Goal: Task Accomplishment & Management: Manage account settings

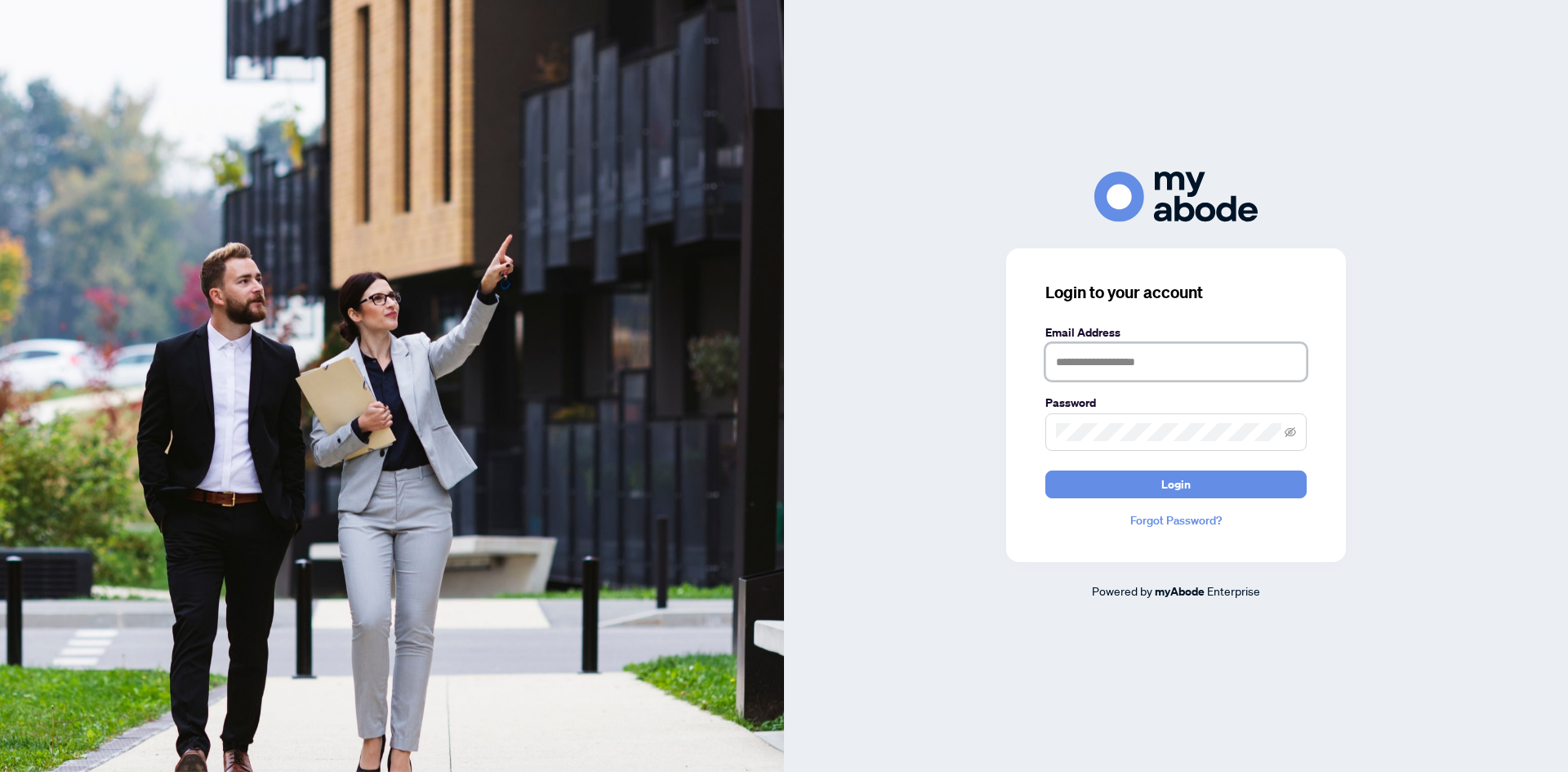
click at [1100, 357] on input "text" at bounding box center [1176, 362] width 261 height 37
type input "**********"
click at [1046, 471] on button "Login" at bounding box center [1176, 484] width 261 height 27
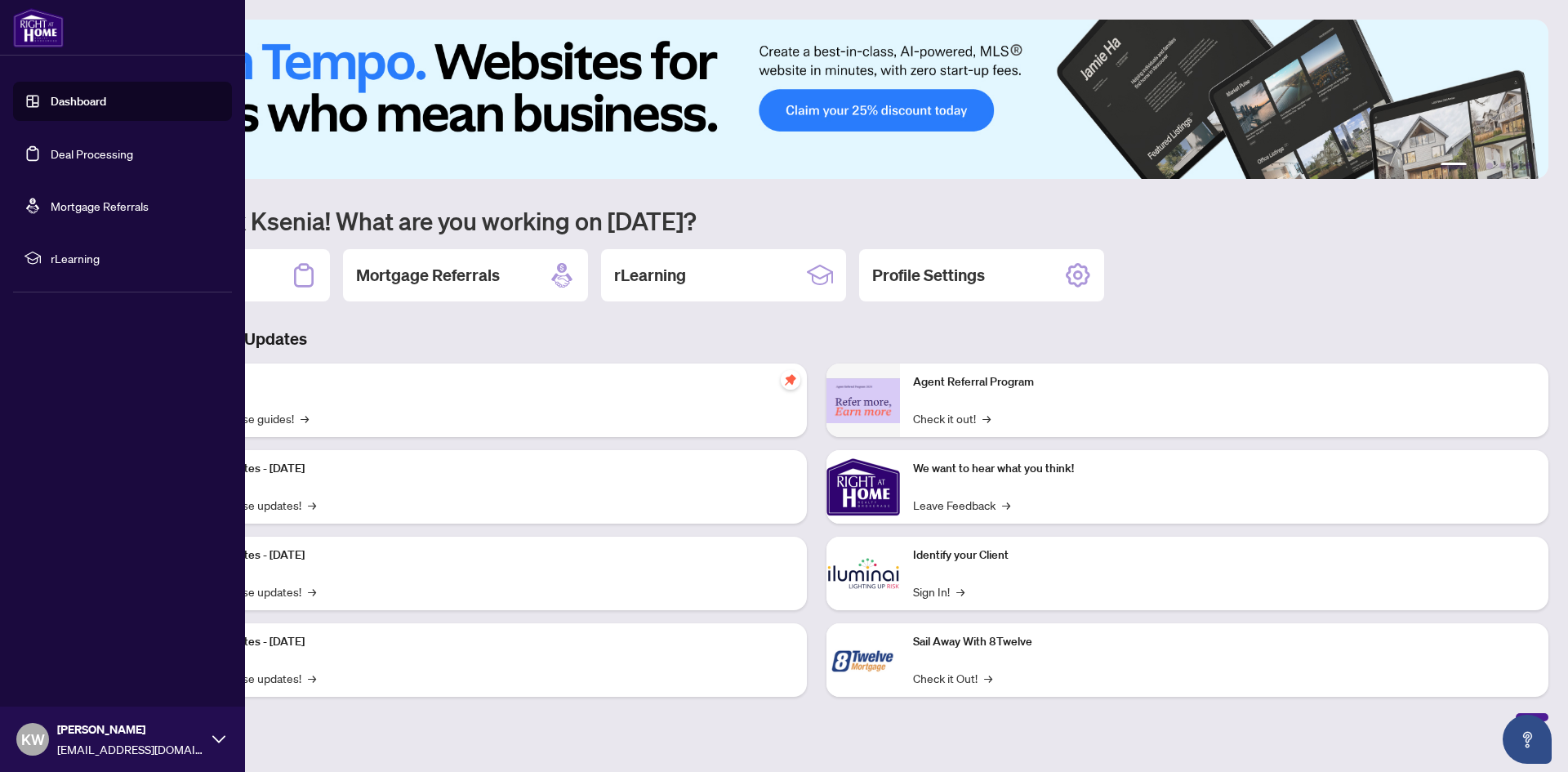
click at [50, 161] on link "Deal Processing" at bounding box center [91, 153] width 82 height 15
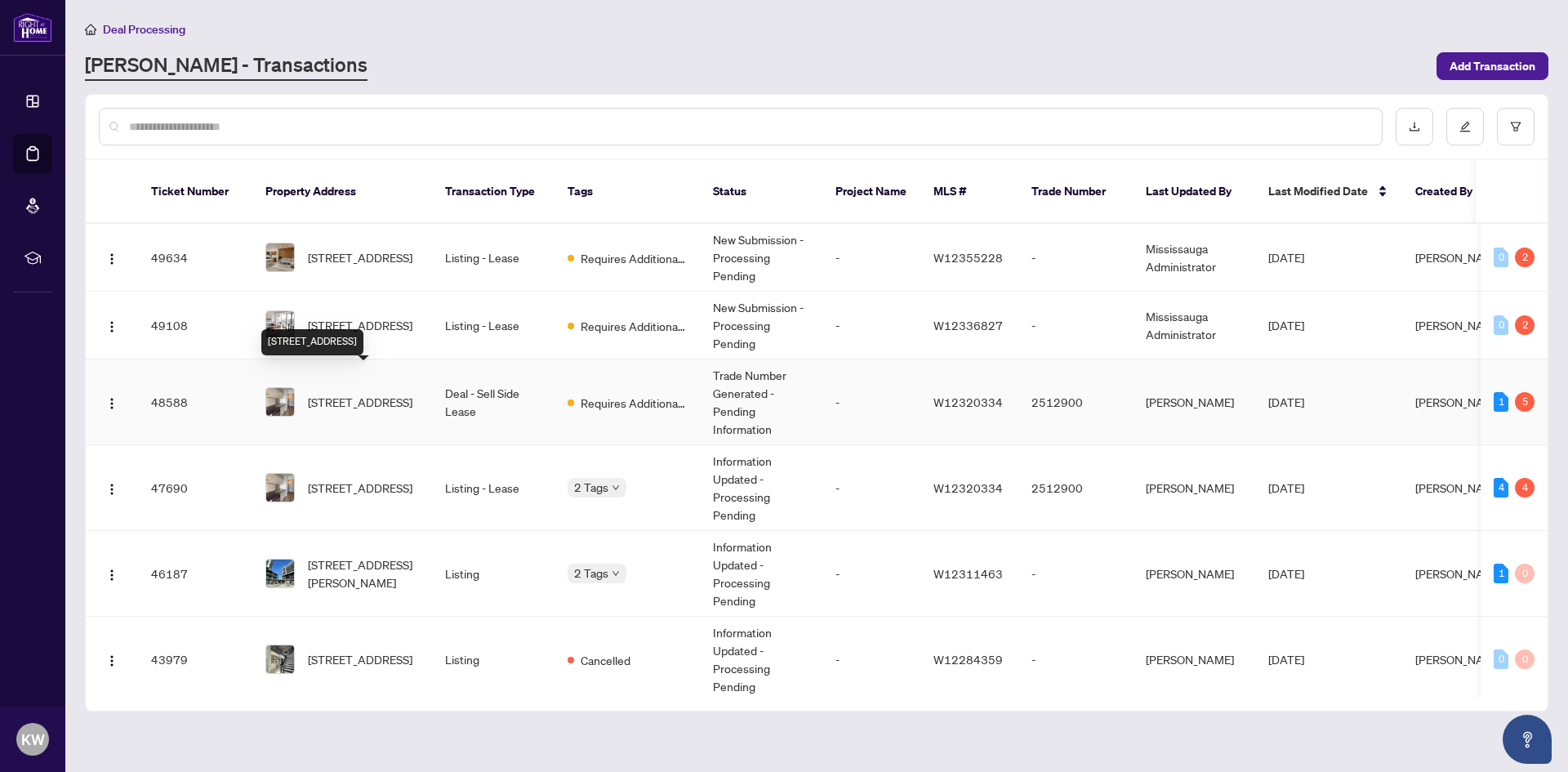
click at [363, 393] on span "[STREET_ADDRESS]" at bounding box center [360, 402] width 104 height 18
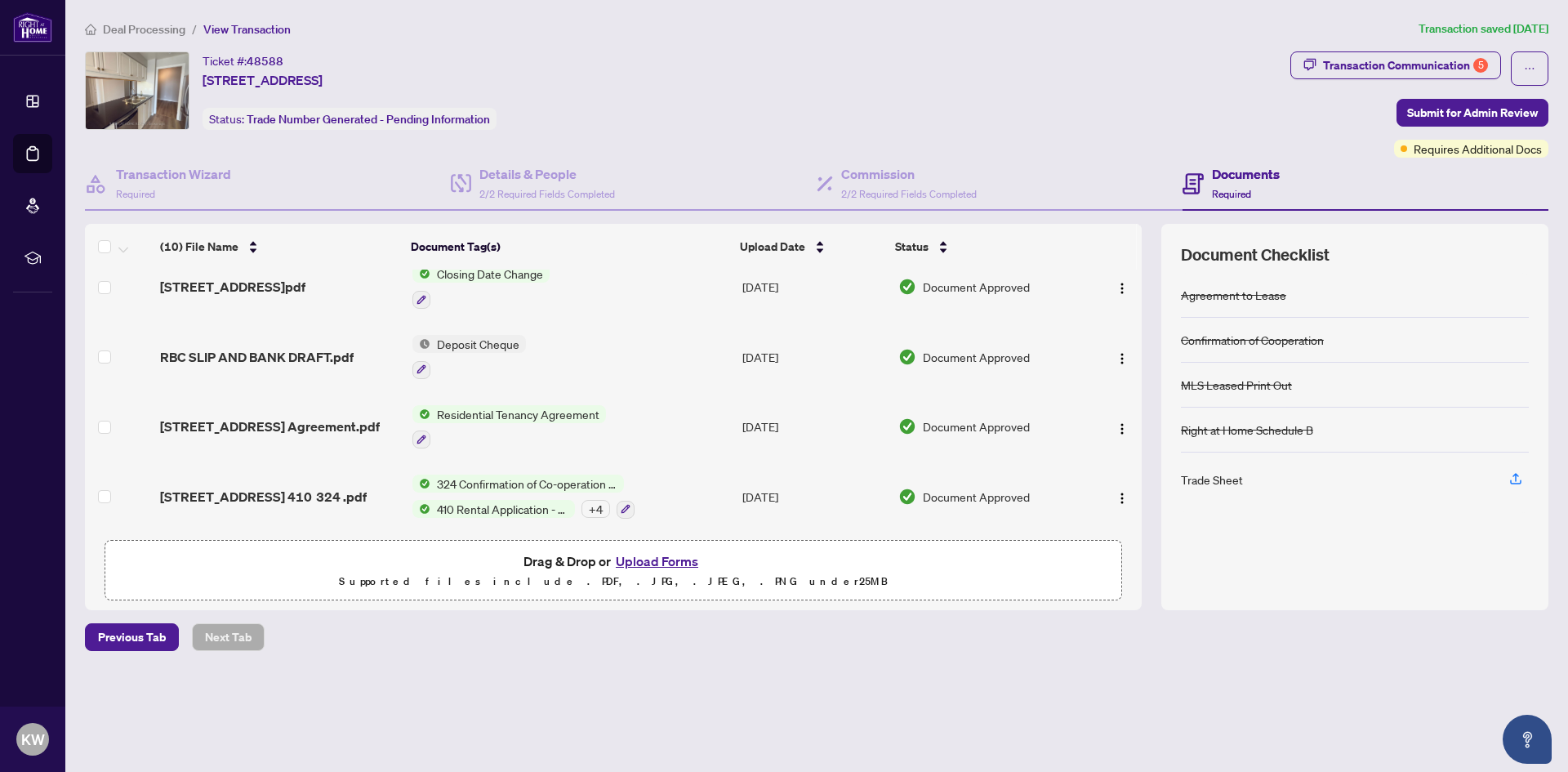
scroll to position [414, 0]
click at [1413, 62] on div "Transaction Communication 5" at bounding box center [1405, 65] width 165 height 26
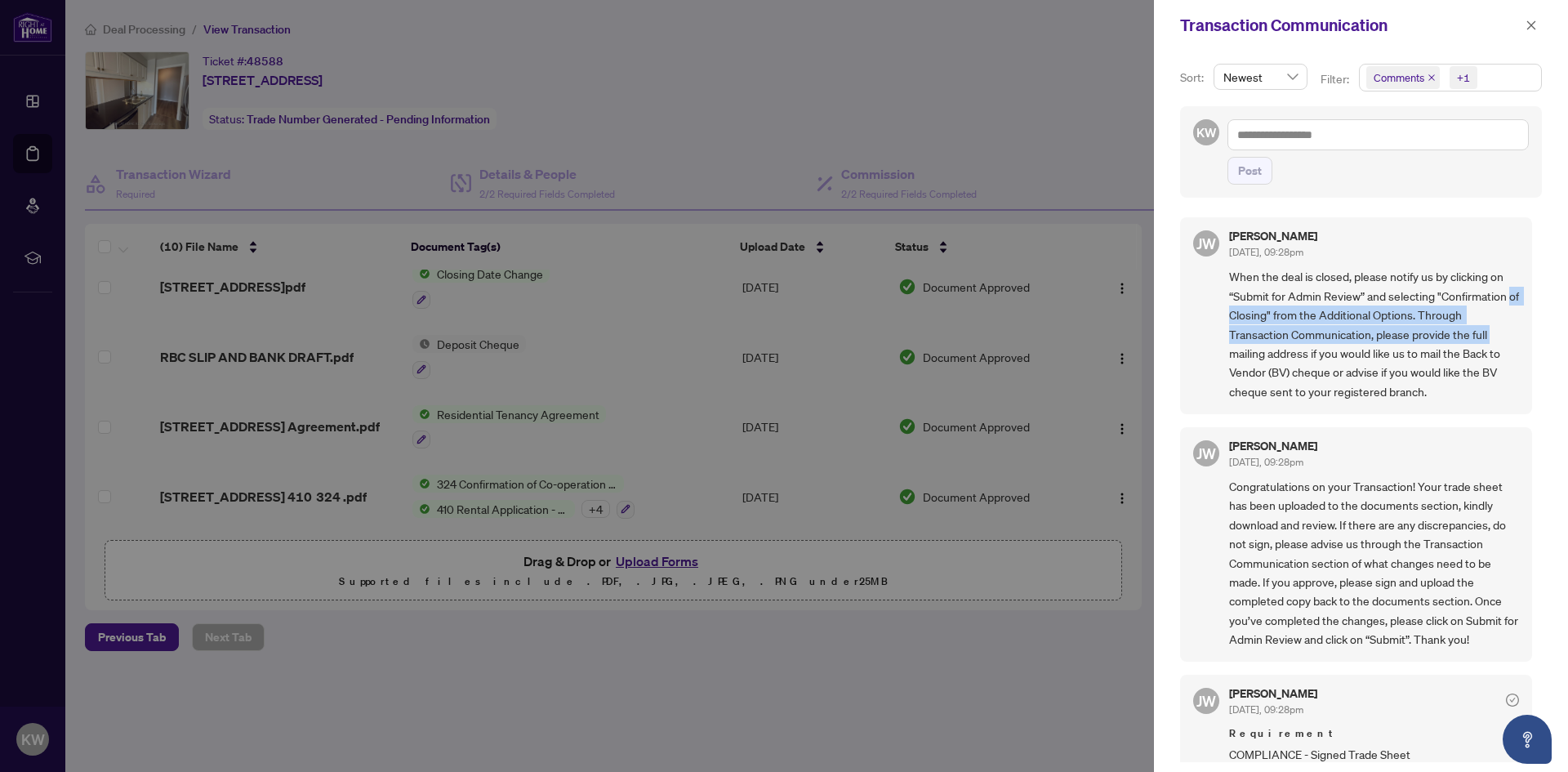
drag, startPoint x: 1537, startPoint y: 305, endPoint x: 1534, endPoint y: 332, distance: 27.2
click at [1534, 332] on div "Sort: Newest Filter: Comments +1 KW Post [PERSON_NAME] [DATE], 09:28pm When the…" at bounding box center [1360, 411] width 414 height 722
click at [1431, 514] on span "Congratulations on your Transaction! Your trade sheet has been uploaded to the …" at bounding box center [1373, 563] width 289 height 172
click at [1529, 339] on div "[PERSON_NAME] [DATE], 09:28pm When the deal is closed, please notify us by clic…" at bounding box center [1361, 484] width 362 height 555
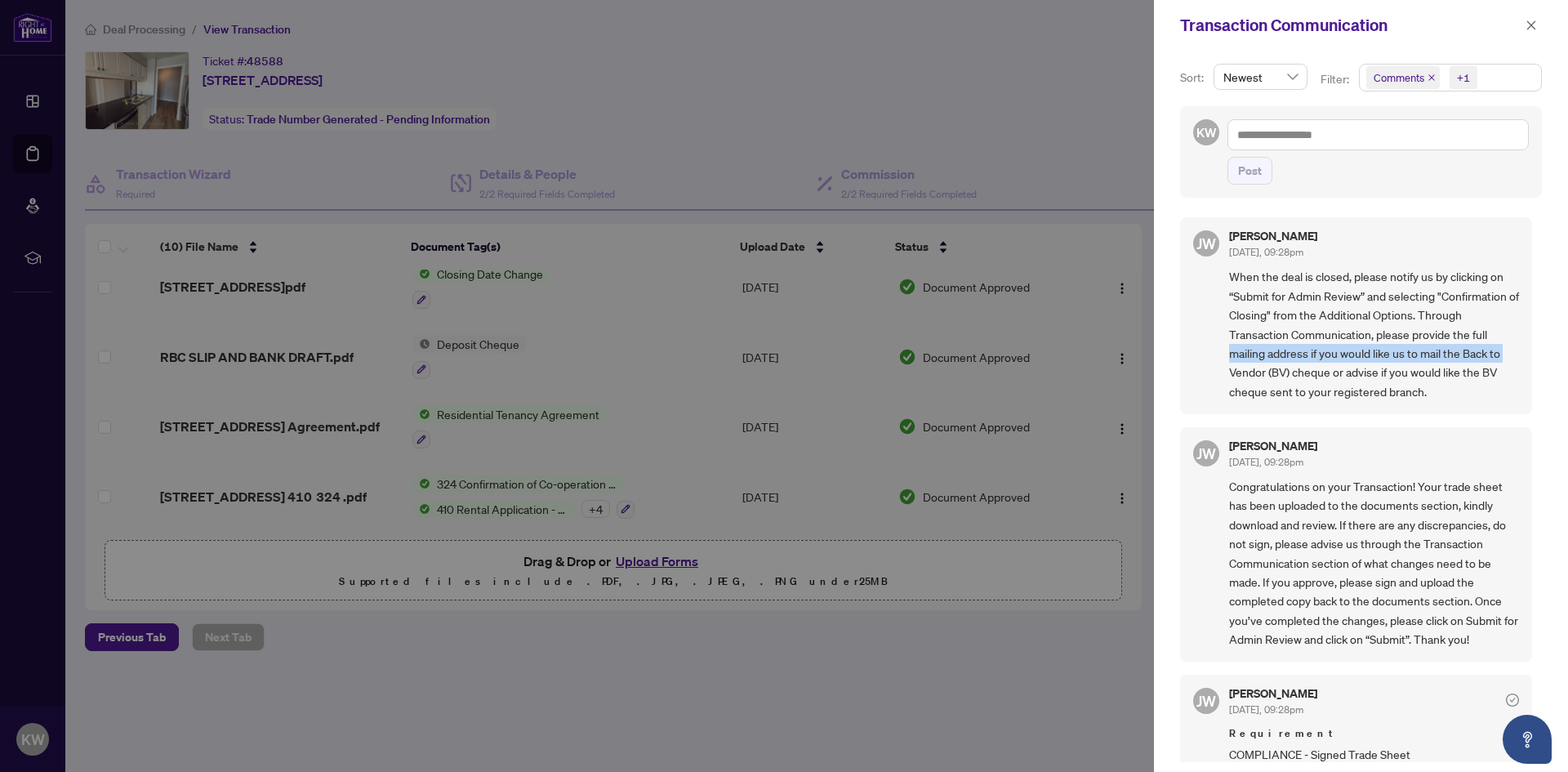
drag, startPoint x: 1531, startPoint y: 340, endPoint x: 1529, endPoint y: 353, distance: 13.2
click at [1529, 353] on div "[PERSON_NAME] [DATE], 09:28pm When the deal is closed, please notify us by clic…" at bounding box center [1361, 484] width 362 height 555
click at [1329, 583] on span "Congratulations on your Transaction! Your trade sheet has been uploaded to the …" at bounding box center [1373, 563] width 289 height 172
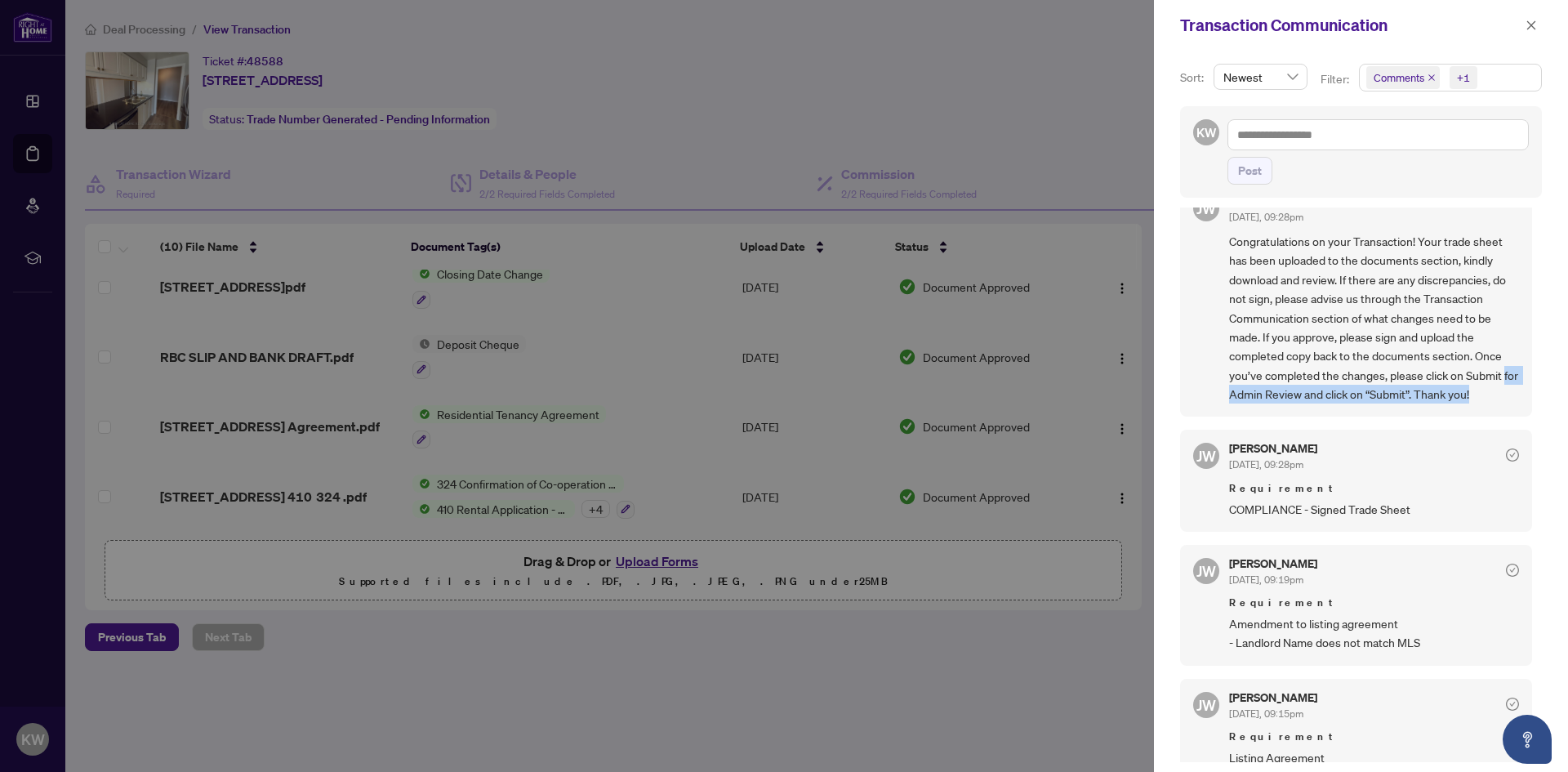
drag, startPoint x: 1537, startPoint y: 376, endPoint x: 1536, endPoint y: 387, distance: 11.0
click at [1536, 387] on div "Sort: Newest Filter: Comments +1 KW Post [PERSON_NAME] [DATE], 09:28pm When the…" at bounding box center [1360, 411] width 414 height 722
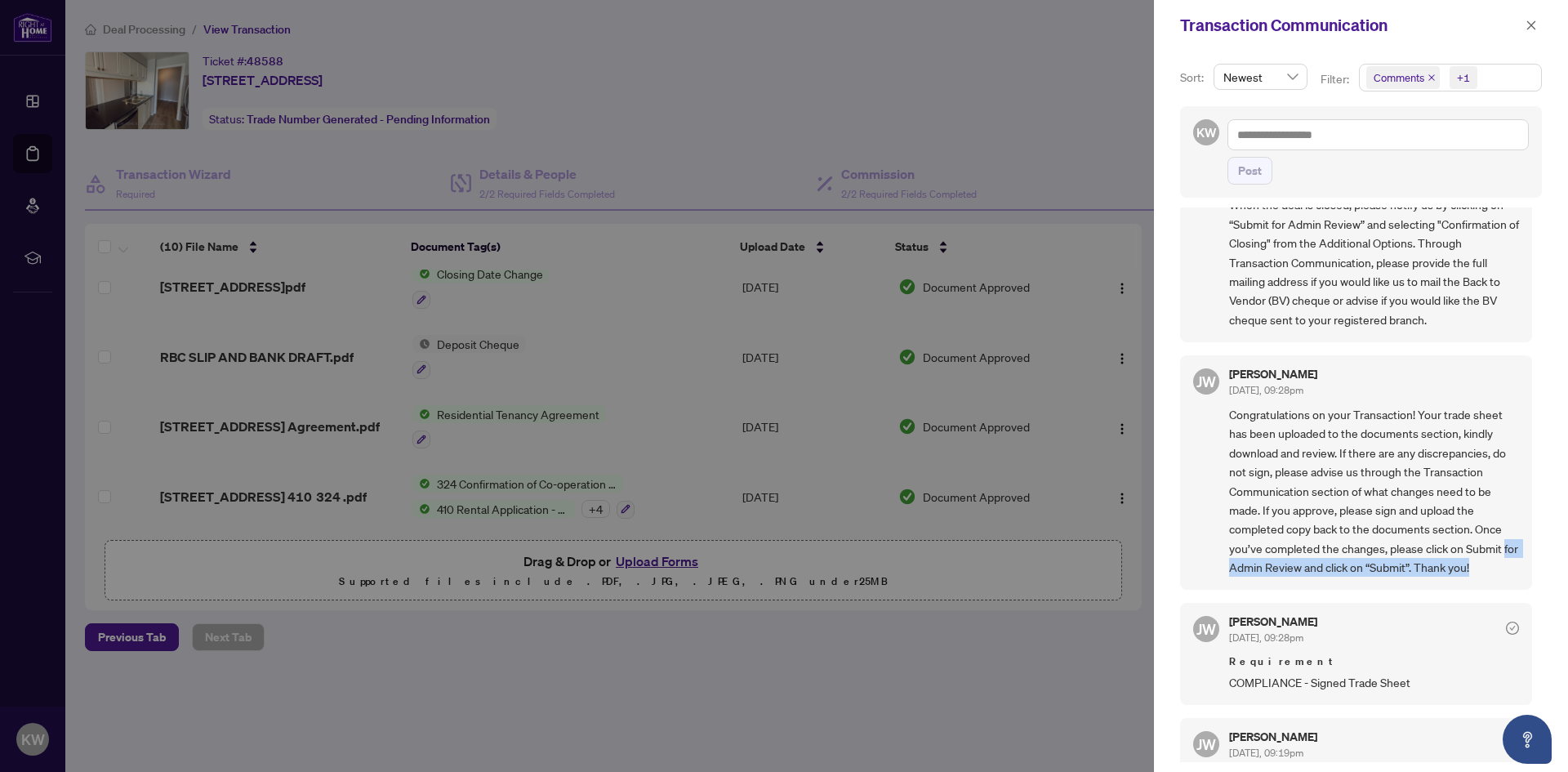
scroll to position [0, 0]
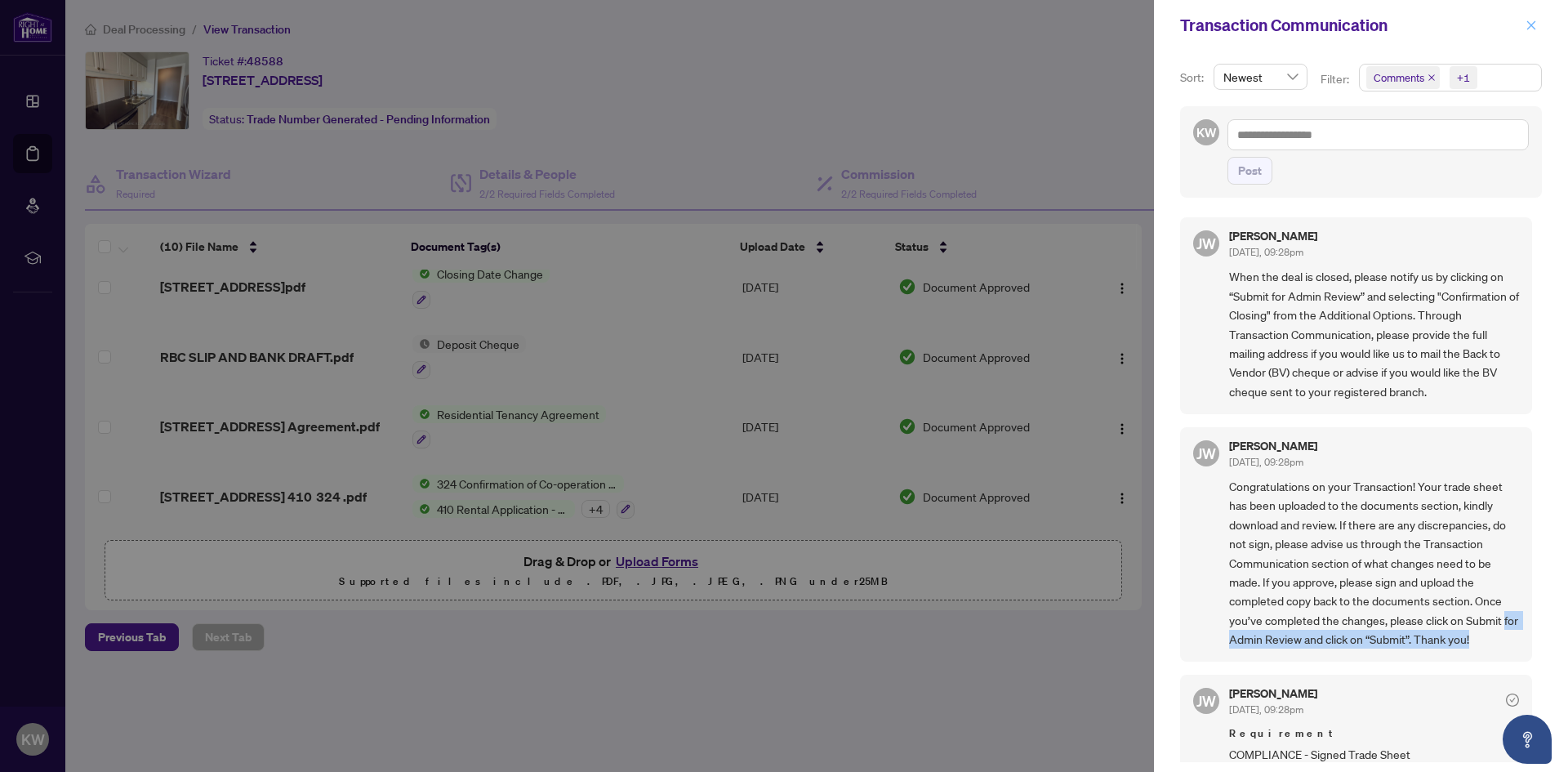
click at [1525, 26] on icon "close" at bounding box center [1531, 25] width 12 height 12
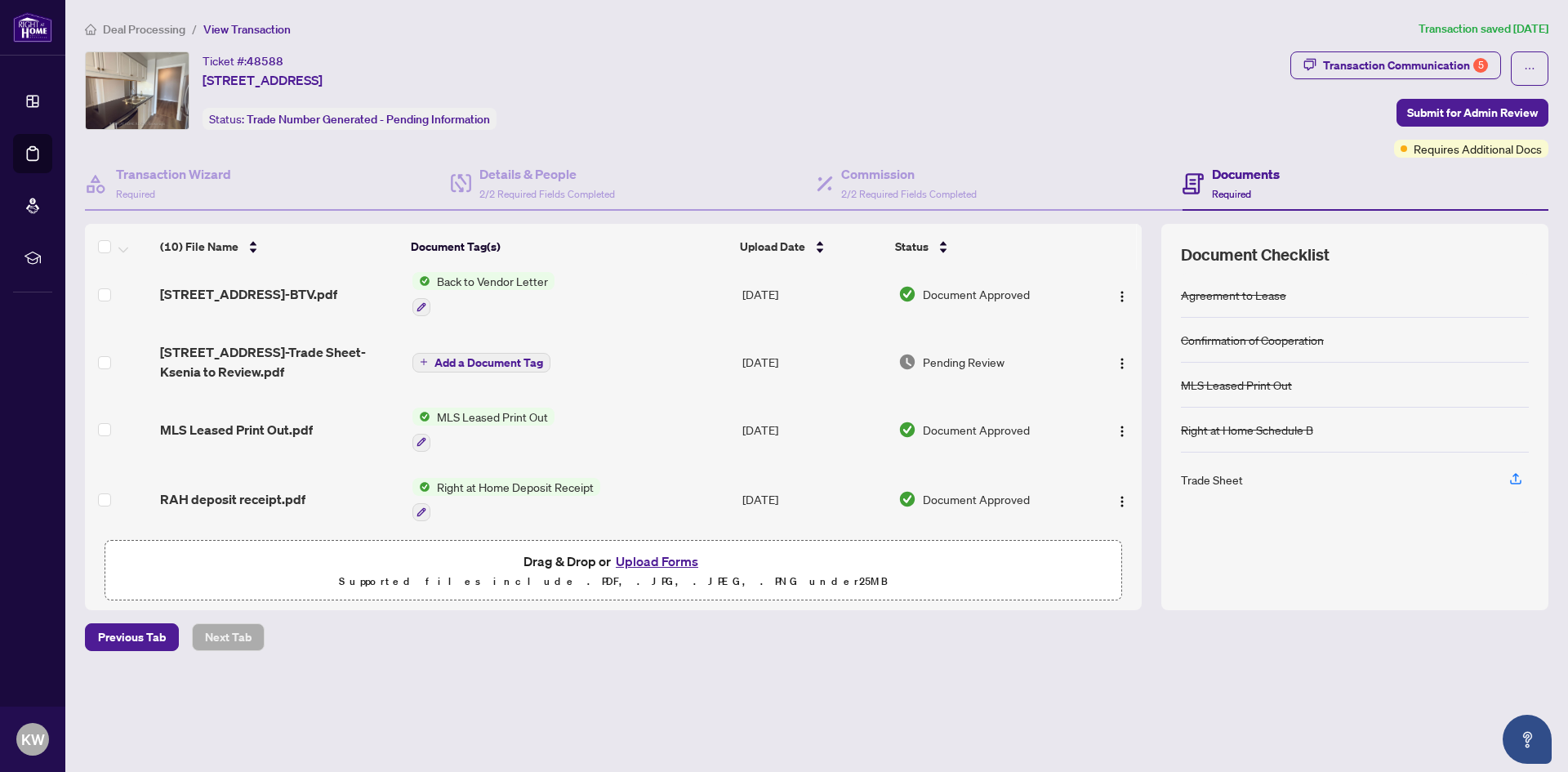
scroll to position [5, 0]
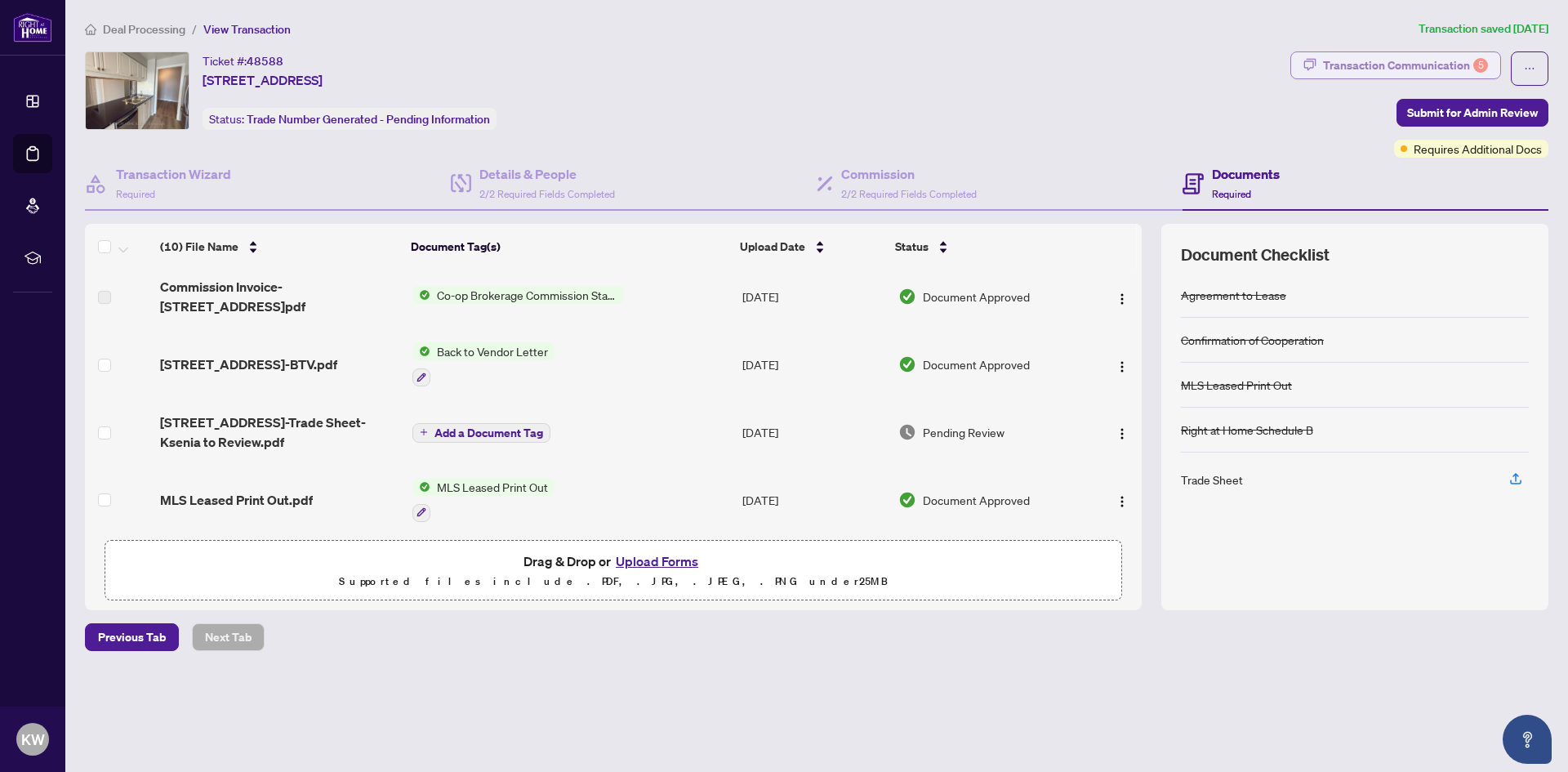
click at [1409, 57] on div "Transaction Communication 5" at bounding box center [1405, 65] width 165 height 26
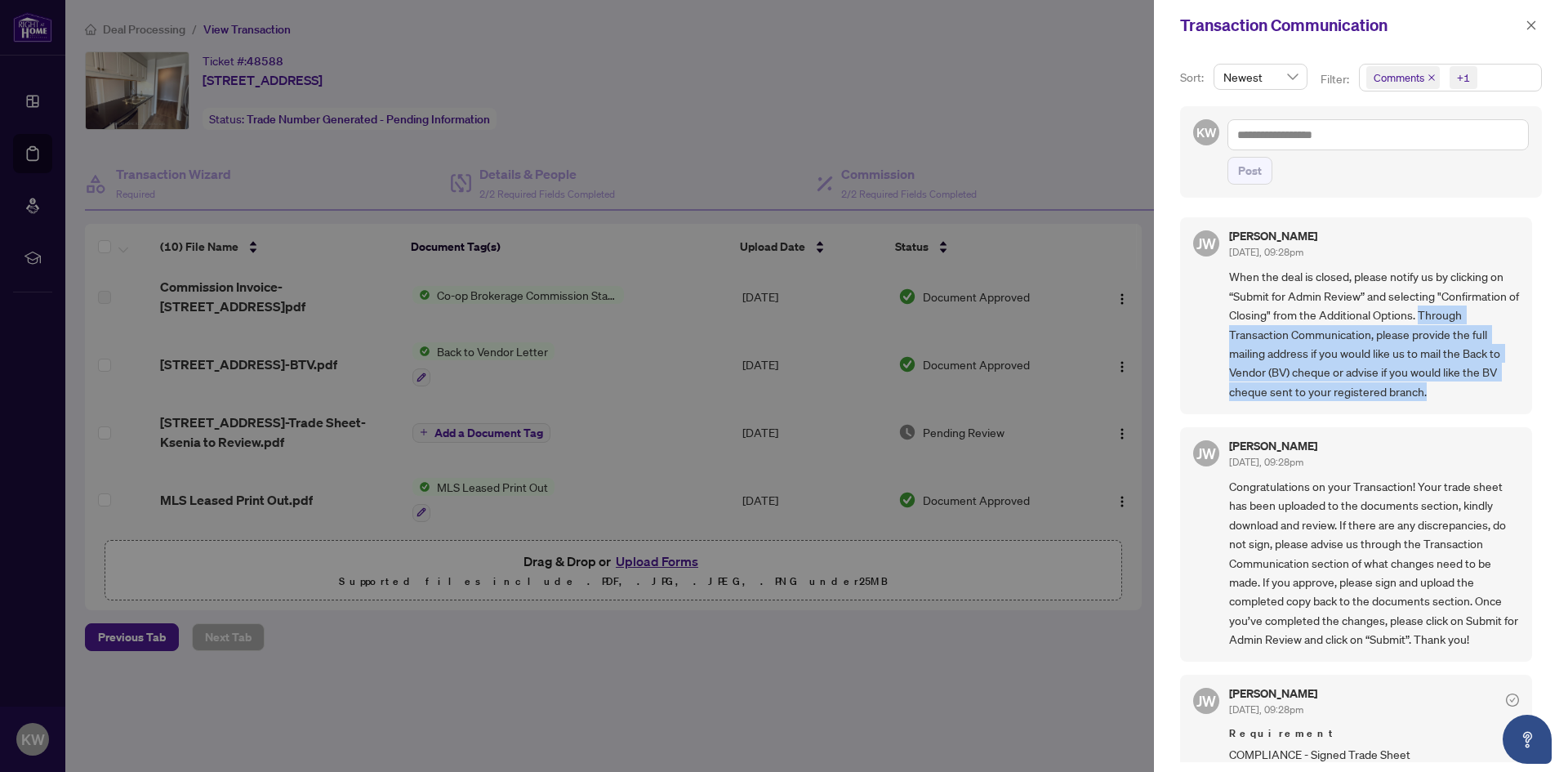
drag, startPoint x: 1432, startPoint y: 312, endPoint x: 1481, endPoint y: 389, distance: 91.3
click at [1481, 389] on span "When the deal is closed, please notify us by clicking on “Submit for Admin Revi…" at bounding box center [1373, 333] width 289 height 134
copy span "Through Transaction Communication, please provide the full mailing address if y…"
click at [1526, 27] on icon "close" at bounding box center [1531, 25] width 12 height 12
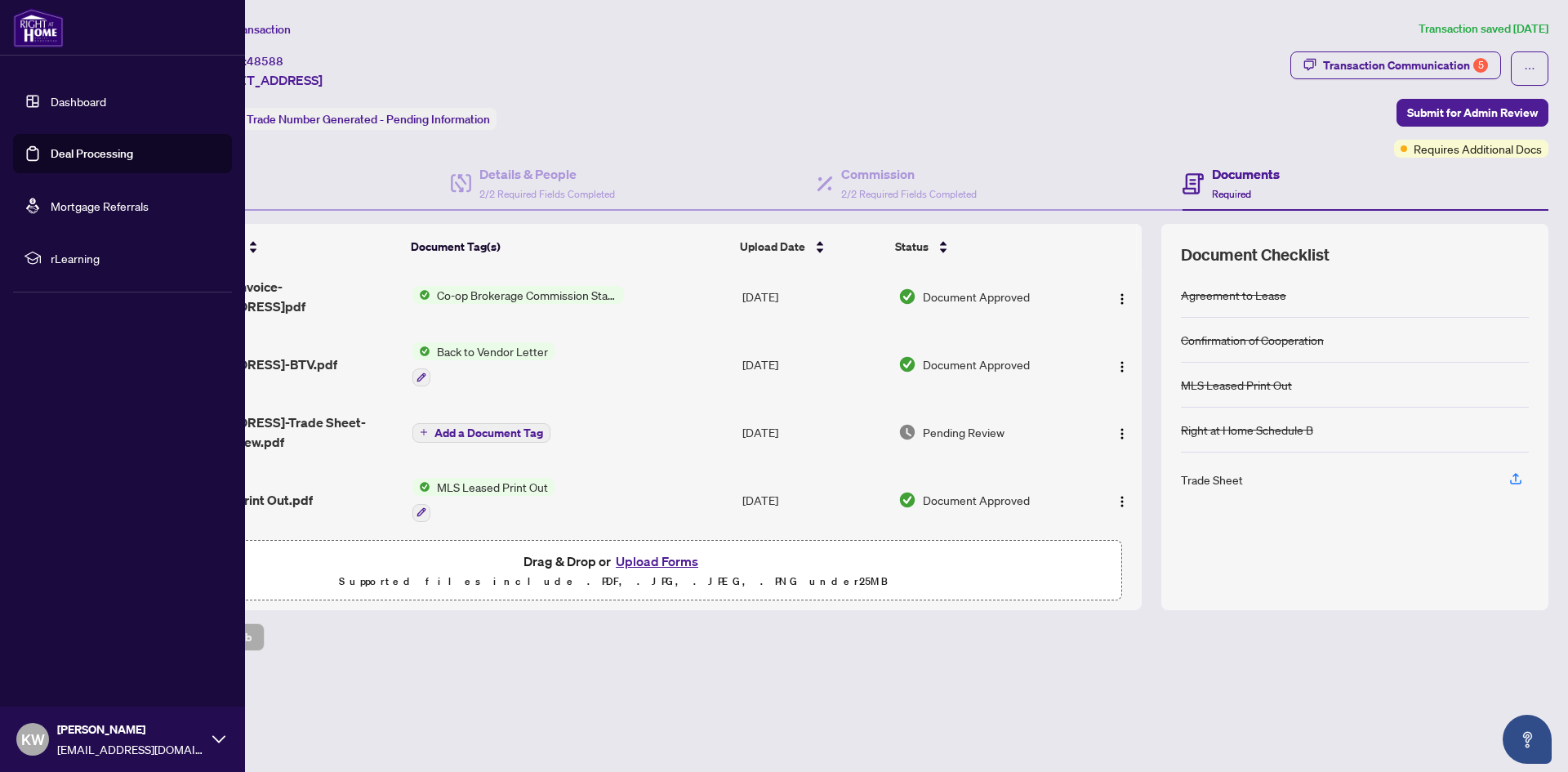
click at [50, 158] on link "Deal Processing" at bounding box center [91, 153] width 82 height 15
